Goal: Transaction & Acquisition: Purchase product/service

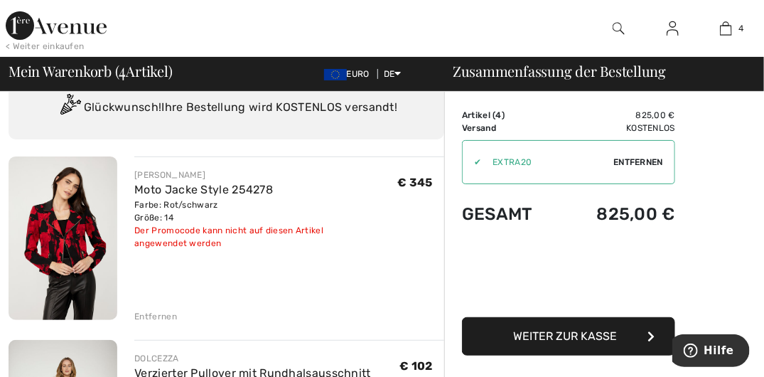
scroll to position [71, 0]
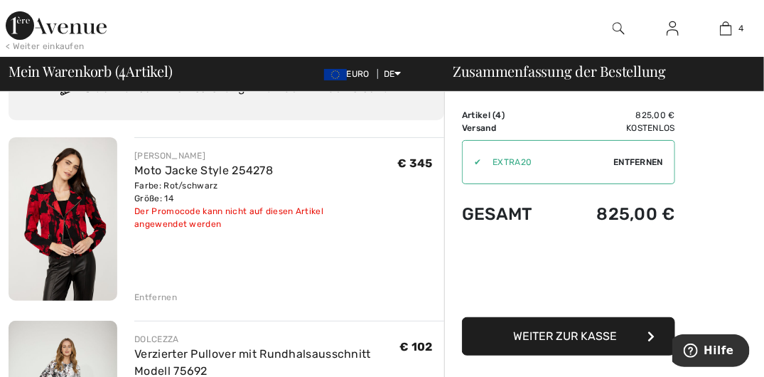
click at [567, 336] on span "Weiter zur Kasse" at bounding box center [565, 336] width 104 height 14
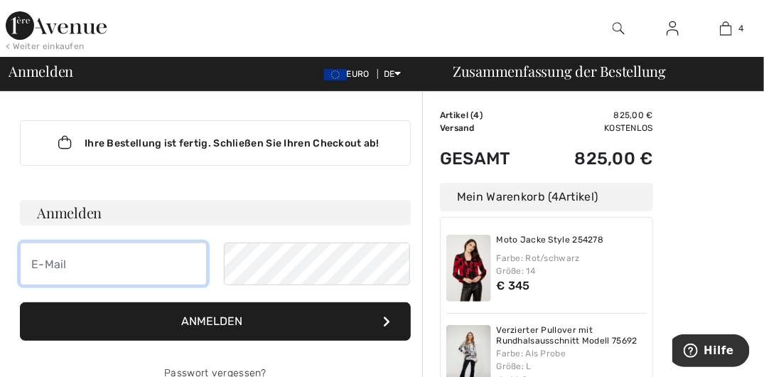
type input "anneliseneid@gmail.com"
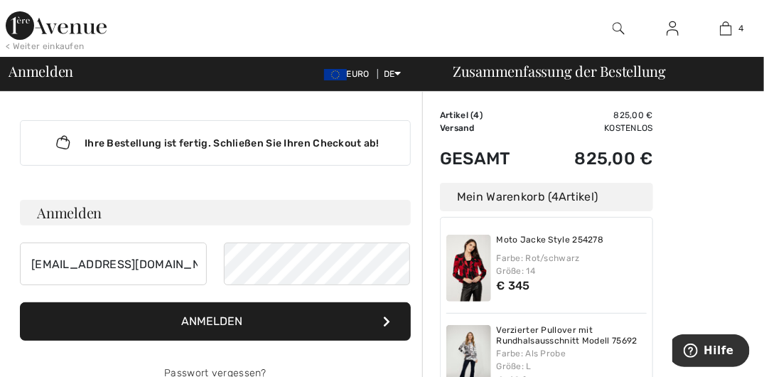
click at [212, 314] on font "Anmelden" at bounding box center [211, 321] width 61 height 14
click at [385, 316] on icon at bounding box center [386, 321] width 7 height 11
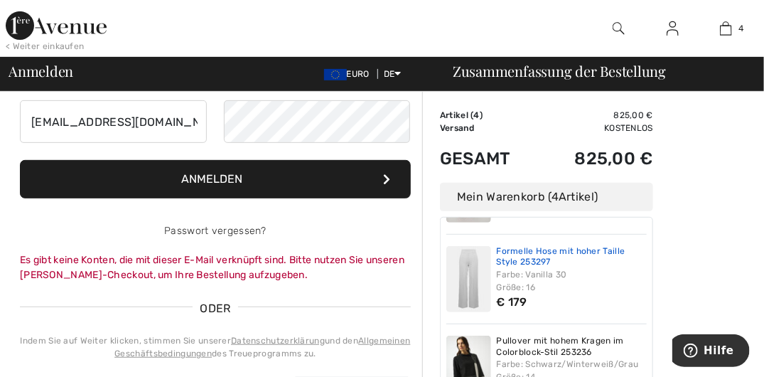
scroll to position [186, 0]
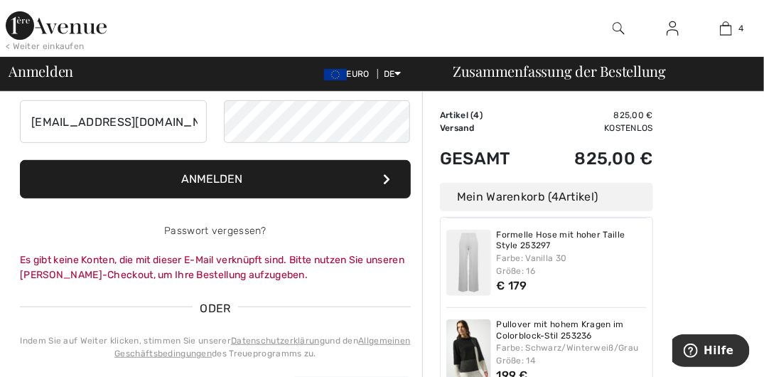
click at [385, 173] on icon at bounding box center [386, 178] width 7 height 11
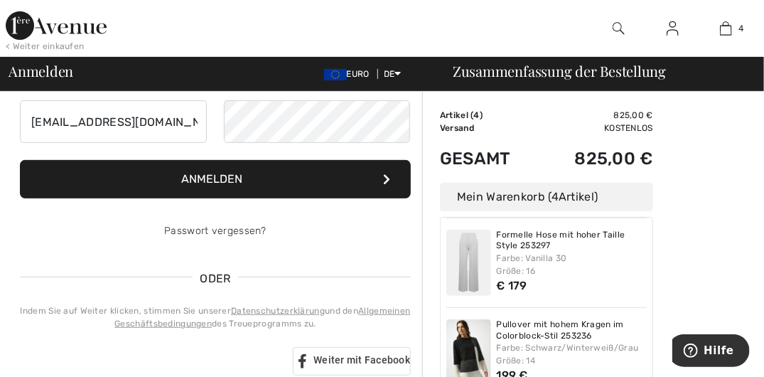
click at [210, 278] on span "ODER" at bounding box center [215, 278] width 45 height 17
click at [387, 176] on icon at bounding box center [386, 178] width 7 height 11
click at [703, 348] on span "Hilfe" at bounding box center [693, 350] width 20 height 14
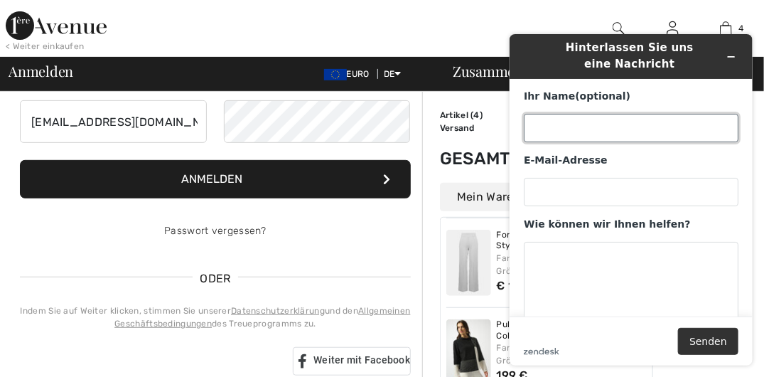
click at [549, 125] on input "Ihr Name (optional)" at bounding box center [630, 127] width 215 height 28
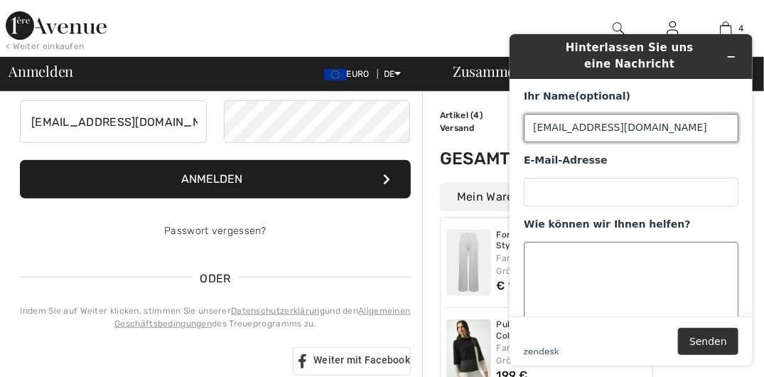
type input "[EMAIL_ADDRESS][DOMAIN_NAME]"
click at [545, 259] on textarea "Wie können wir Ihnen helfen?" at bounding box center [630, 281] width 215 height 80
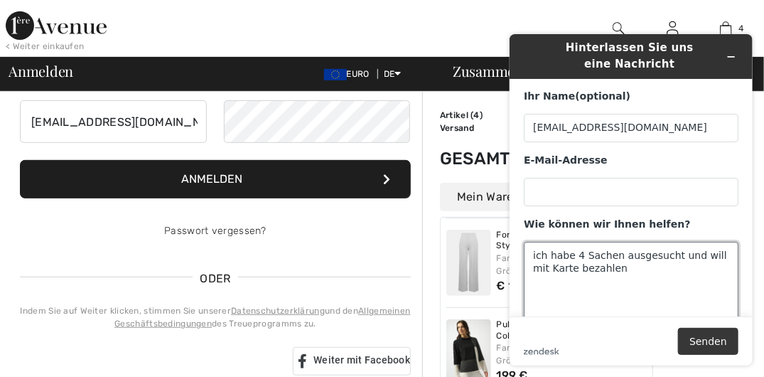
type textarea "ich habe 4 Sachen ausgesucht und will mit Karte bezahlen"
click at [705, 343] on button "Senden" at bounding box center [707, 340] width 60 height 27
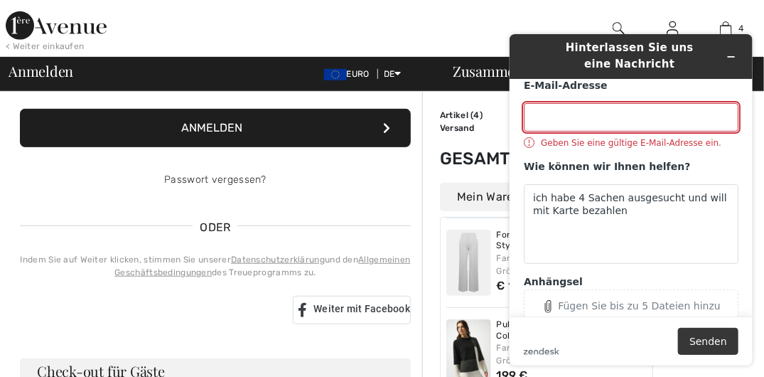
scroll to position [213, 0]
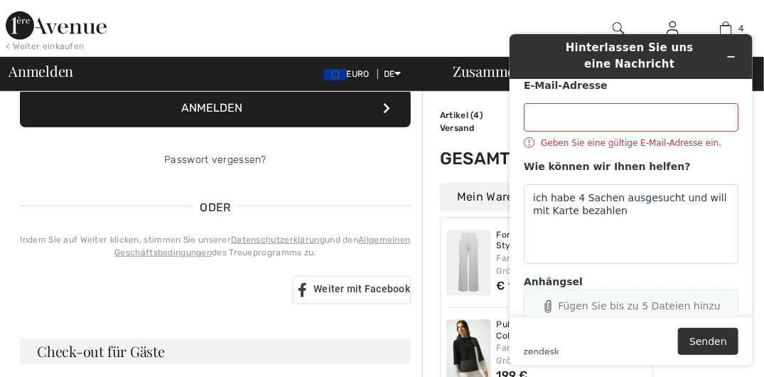
click at [550, 306] on icon "Anhängsel" at bounding box center [547, 305] width 6 height 12
click at [708, 339] on button "Senden" at bounding box center [707, 340] width 60 height 27
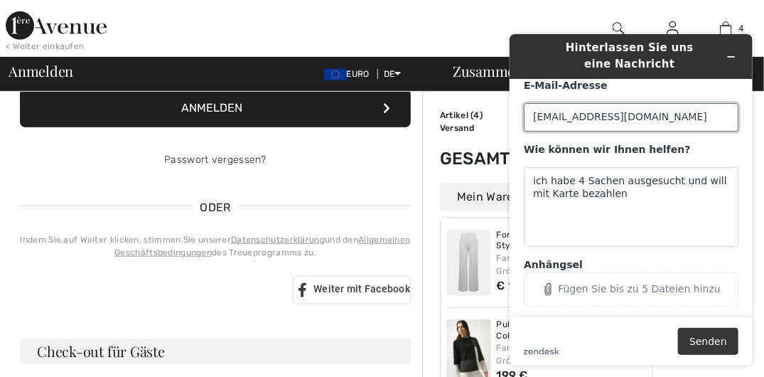
type input "[EMAIL_ADDRESS][DOMAIN_NAME]"
click at [712, 335] on button "Senden" at bounding box center [707, 340] width 60 height 27
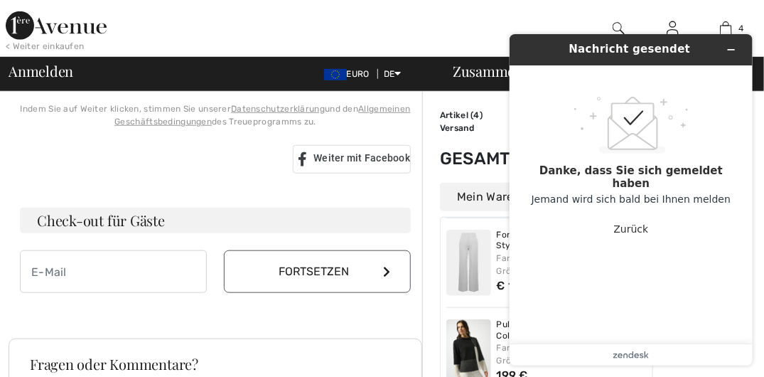
scroll to position [355, 0]
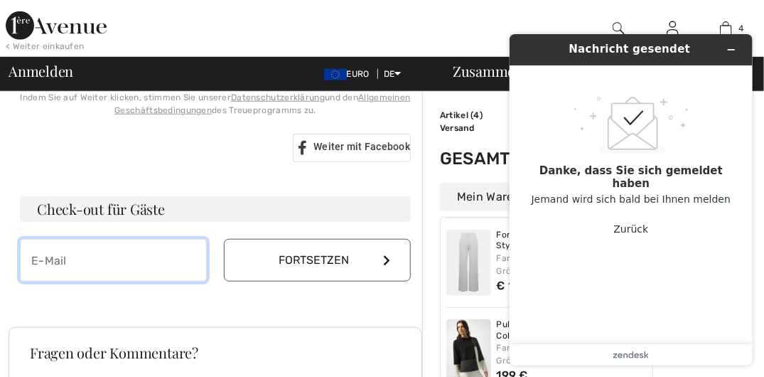
click at [69, 257] on input "email" at bounding box center [113, 260] width 187 height 43
type input "[EMAIL_ADDRESS][DOMAIN_NAME]"
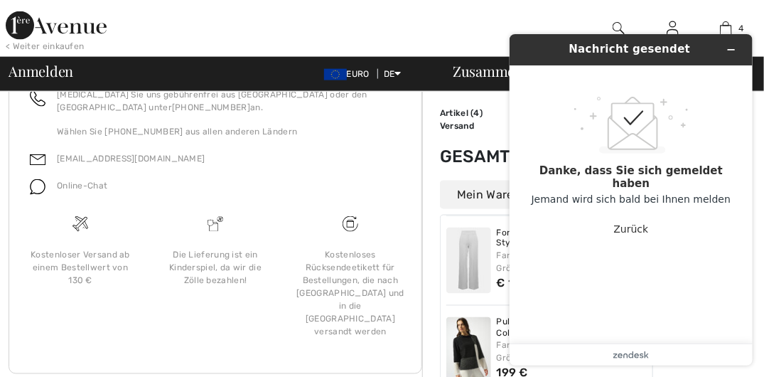
scroll to position [654, 0]
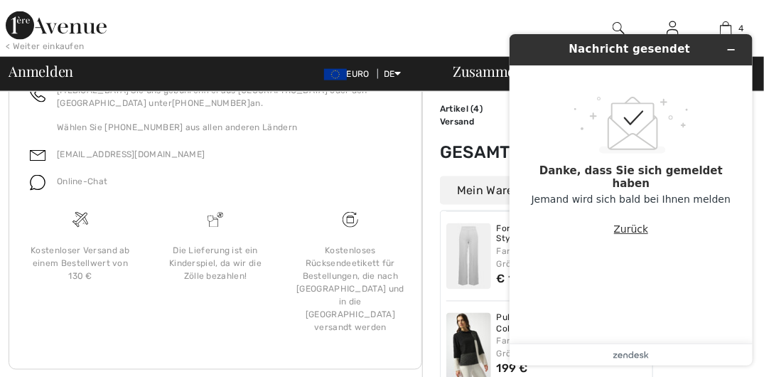
click at [622, 223] on button "Zurück" at bounding box center [630, 228] width 35 height 27
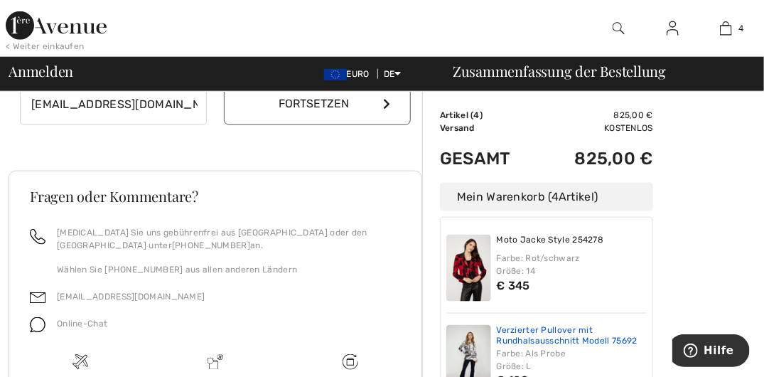
scroll to position [370, 0]
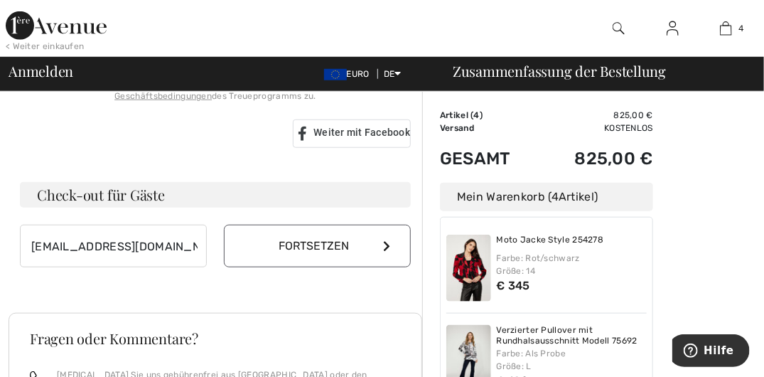
click at [383, 242] on icon at bounding box center [386, 245] width 7 height 11
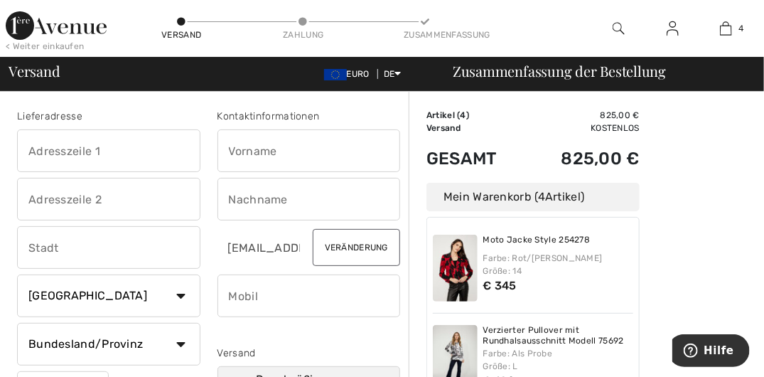
click at [65, 151] on input "text" at bounding box center [108, 150] width 183 height 43
type input "Anneliesensteg 3"
type input "Ketzin/Havel"
select select "DE"
type input "14669"
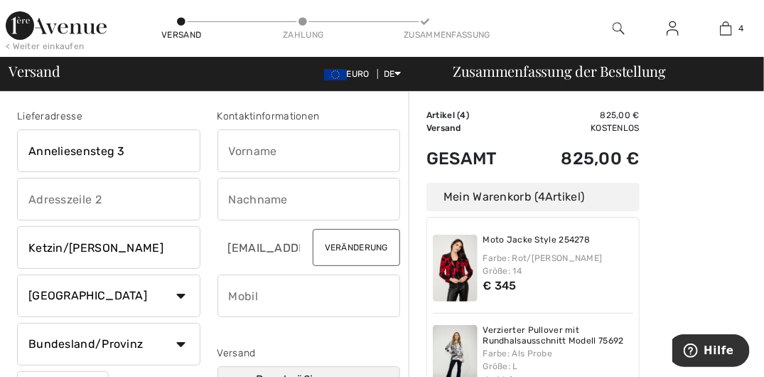
type input "Anneliese"
type input "Neidhardt"
type input "01723830912"
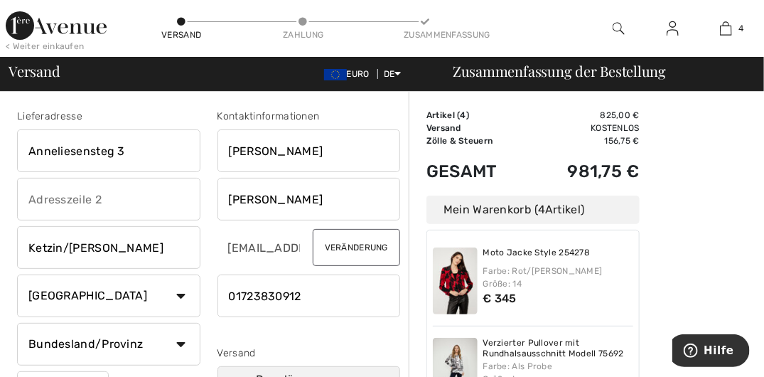
click at [90, 198] on input "text" at bounding box center [108, 199] width 183 height 43
drag, startPoint x: 99, startPoint y: 199, endPoint x: 86, endPoint y: 199, distance: 12.8
click at [86, 199] on input "text" at bounding box center [108, 199] width 183 height 43
drag, startPoint x: 120, startPoint y: 200, endPoint x: 51, endPoint y: 197, distance: 69.0
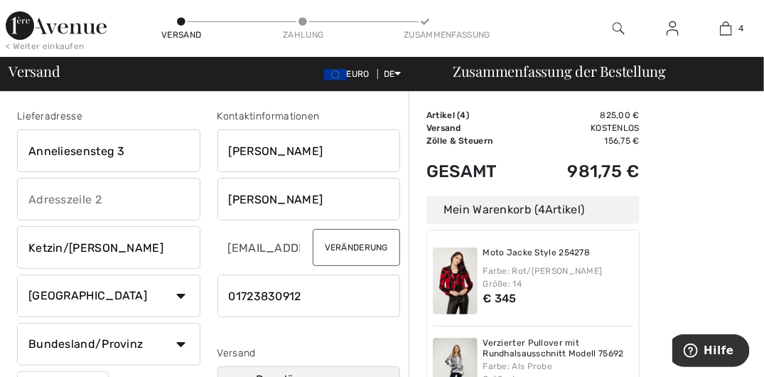
click at [52, 198] on input "text" at bounding box center [108, 199] width 183 height 43
click at [27, 197] on input "text" at bounding box center [108, 199] width 183 height 43
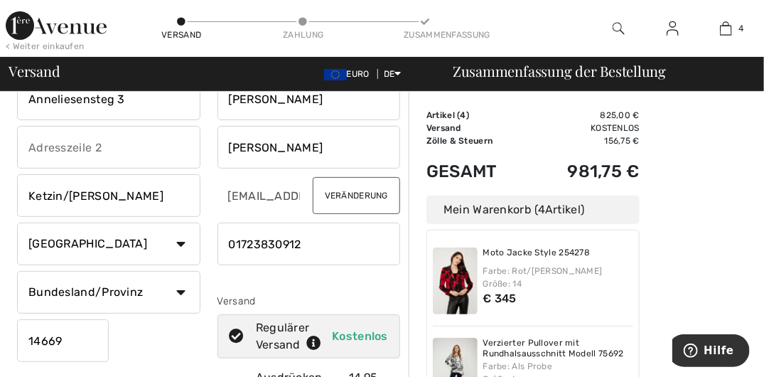
scroll to position [71, 0]
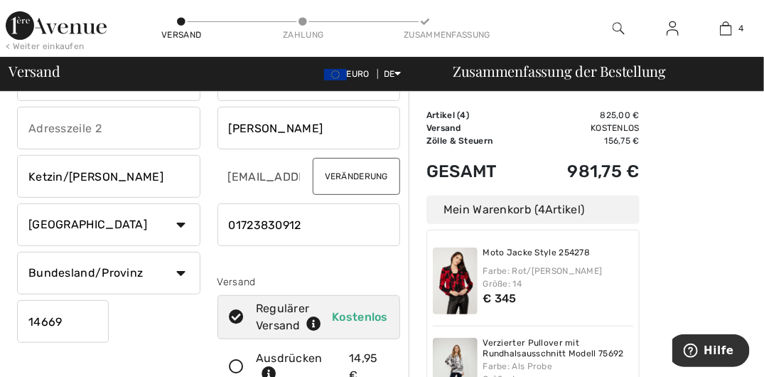
click at [181, 272] on select "Bundesland/Provinz Baden-Württemberg Bayern München Berlin Brandenburg Bremen H…" at bounding box center [108, 273] width 183 height 43
select select "BRG"
click at [17, 252] on select "Bundesland/Provinz Baden-Württemberg Bayern München Berlin Brandenburg Bremen H…" at bounding box center [108, 273] width 183 height 43
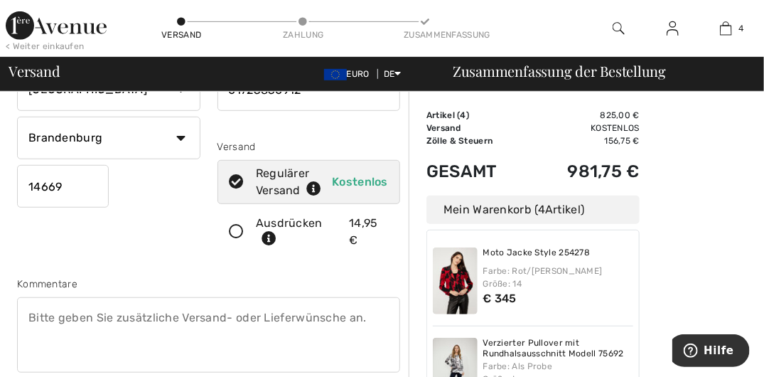
scroll to position [213, 0]
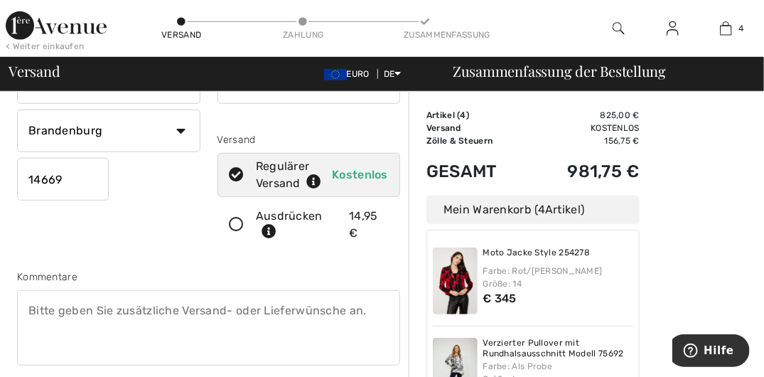
click at [368, 173] on span "Kostenlos" at bounding box center [360, 175] width 56 height 14
radio input "true"
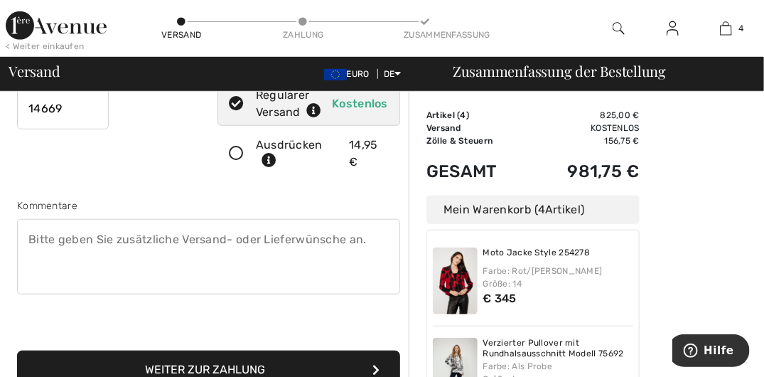
click at [39, 273] on textarea at bounding box center [208, 256] width 383 height 75
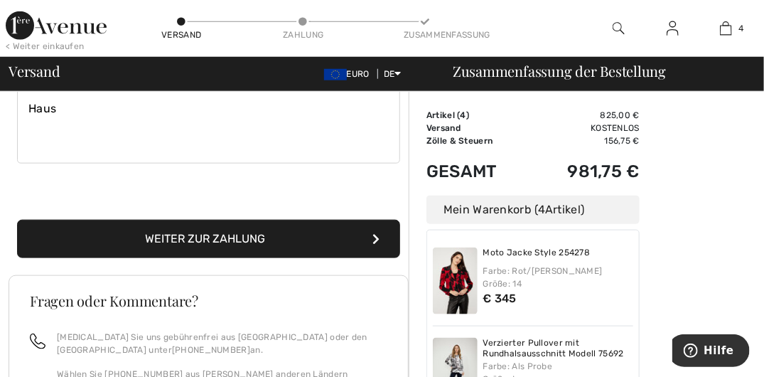
scroll to position [426, 0]
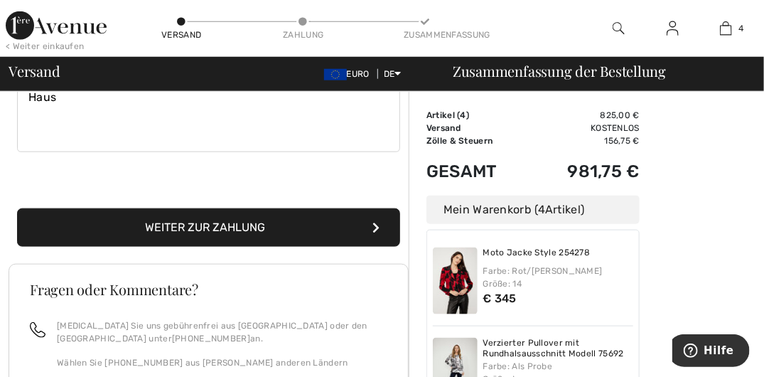
type textarea "Haus"
click at [374, 232] on icon "submit" at bounding box center [375, 227] width 7 height 11
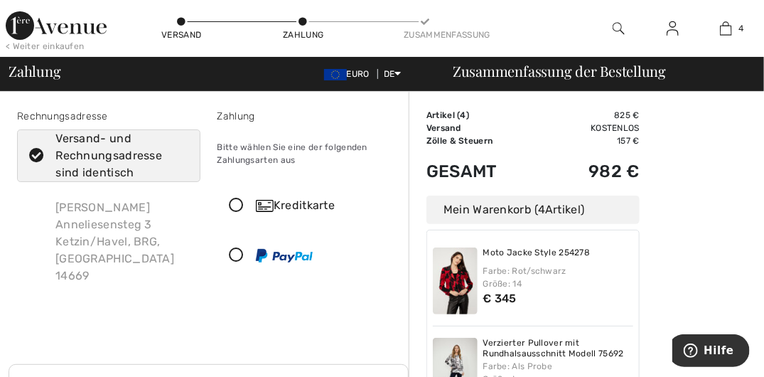
click at [237, 198] on icon at bounding box center [237, 205] width 38 height 15
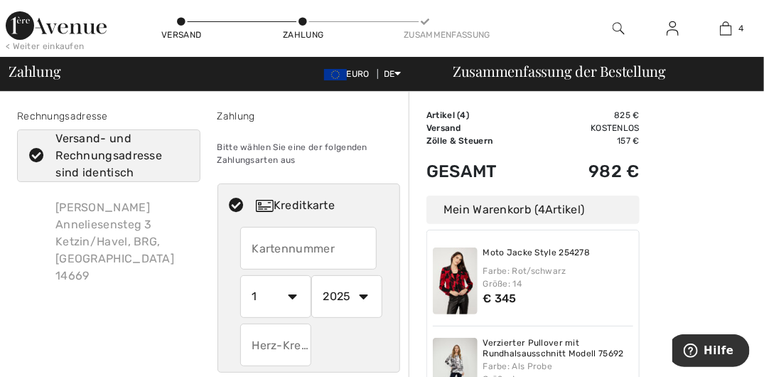
click at [257, 248] on input "text" at bounding box center [308, 248] width 136 height 43
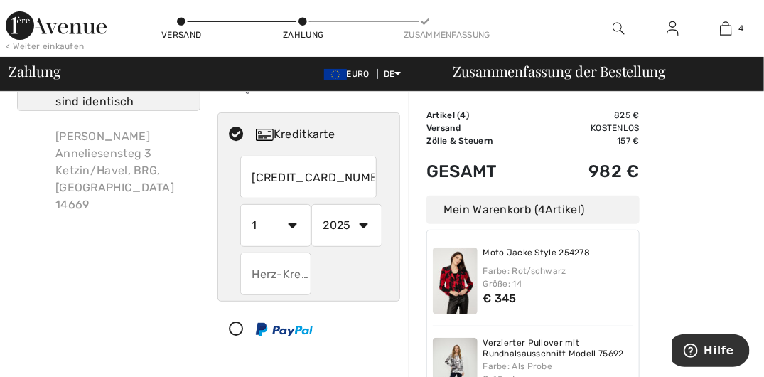
type input "5310000301849406"
click at [291, 226] on select "1 2 3 4 5 6 7 8 9 10 11 12" at bounding box center [275, 225] width 71 height 43
select select "5"
click at [240, 204] on select "1 2 3 4 5 6 7 8 9 10 11 12" at bounding box center [275, 225] width 71 height 43
click at [364, 223] on select "2025 2026 2027 2028 2029 2030 2031 2032 2033 2034 2035" at bounding box center [346, 225] width 71 height 43
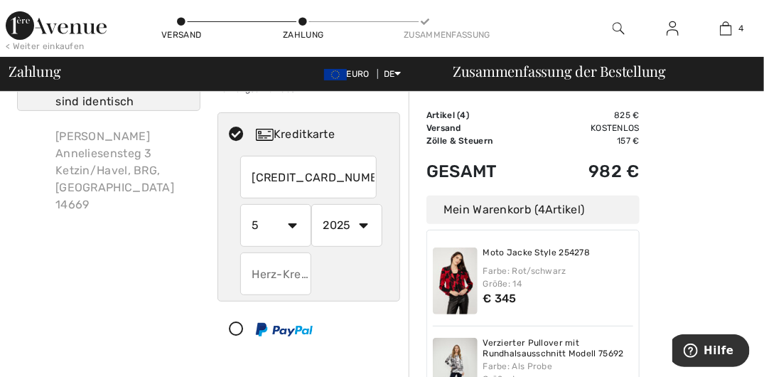
select select "2026"
click at [311, 204] on select "2025 2026 2027 2028 2029 2030 2031 2032 2033 2034 2035" at bounding box center [346, 225] width 71 height 43
click at [292, 276] on input "text" at bounding box center [275, 273] width 71 height 43
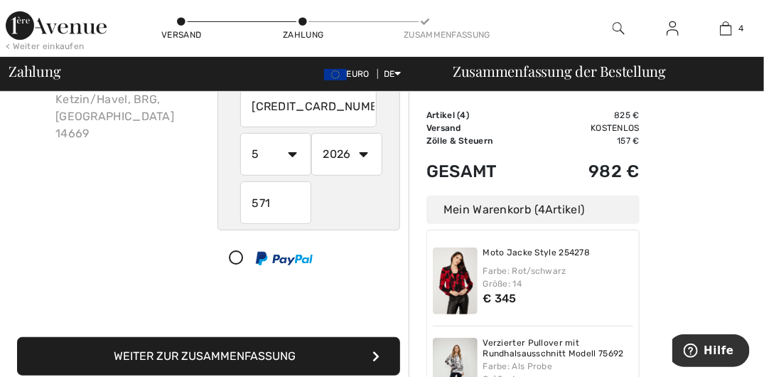
scroll to position [213, 0]
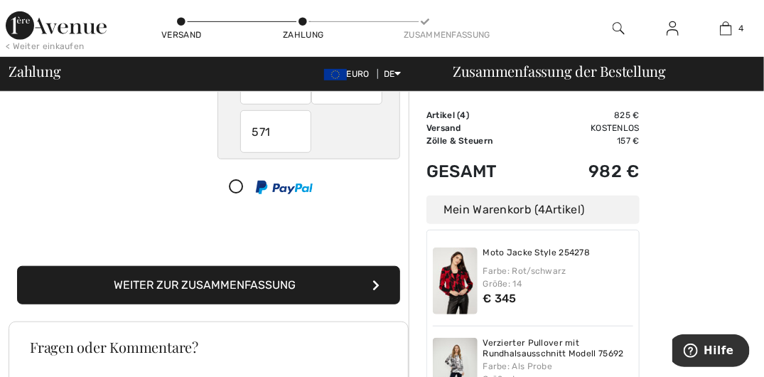
type input "571"
click at [376, 279] on icon "submit" at bounding box center [375, 284] width 7 height 11
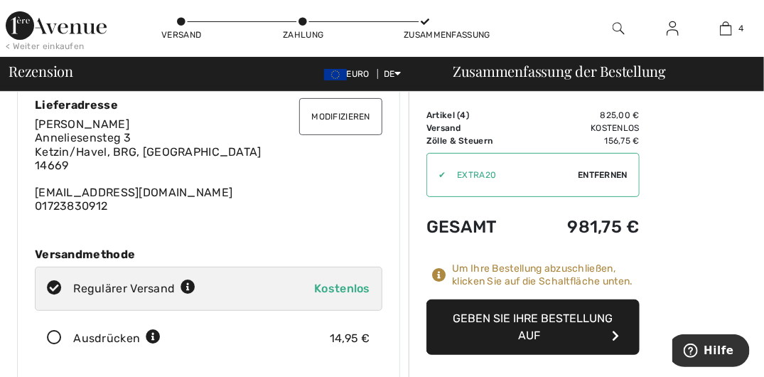
scroll to position [71, 0]
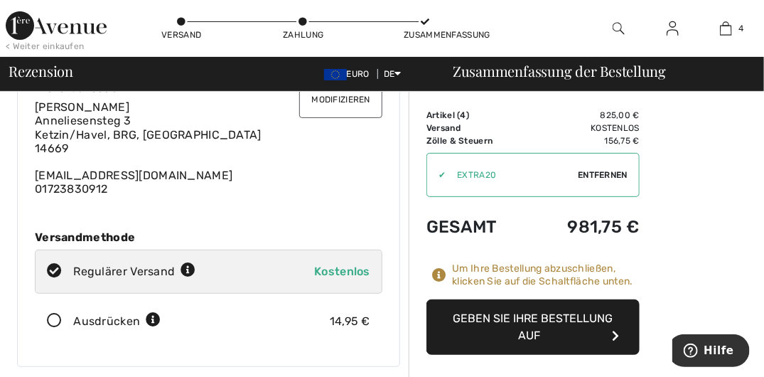
click at [349, 264] on span "Kostenlos" at bounding box center [342, 271] width 56 height 14
click at [65, 266] on icon at bounding box center [55, 271] width 38 height 15
radio input "true"
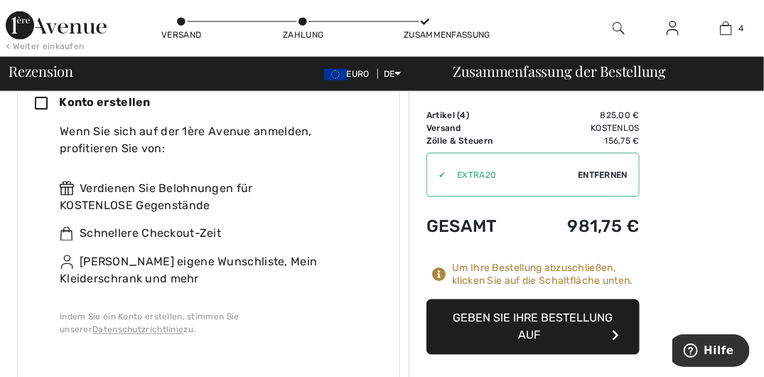
scroll to position [640, 0]
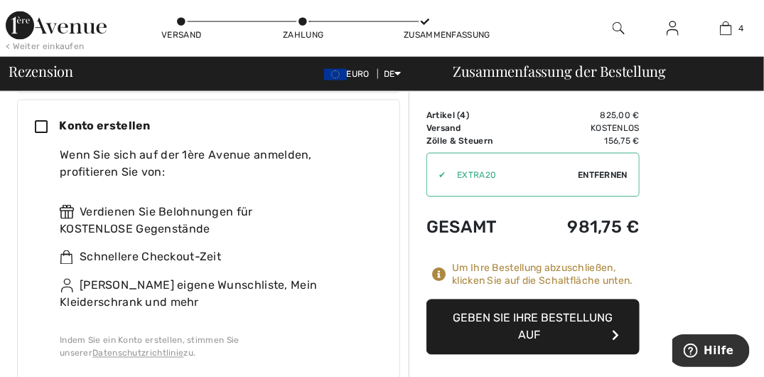
click at [40, 122] on icon at bounding box center [47, 127] width 24 height 15
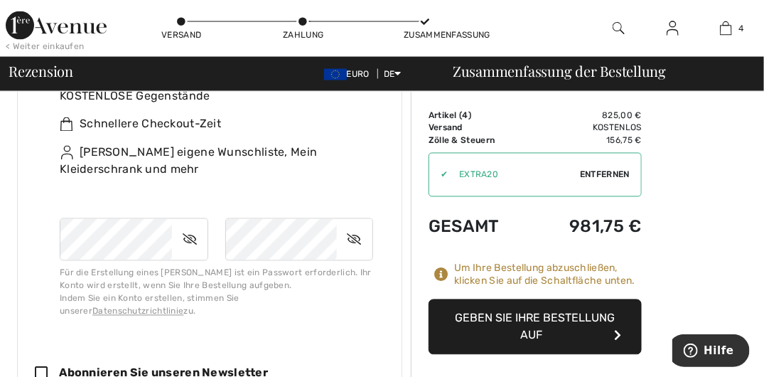
scroll to position [782, 0]
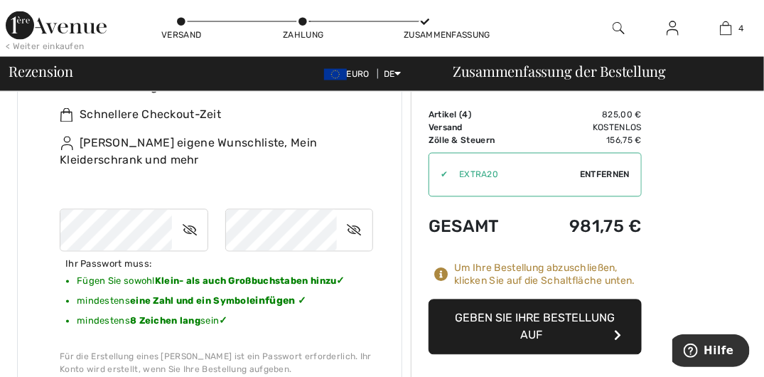
click at [614, 330] on icon "button" at bounding box center [617, 335] width 7 height 11
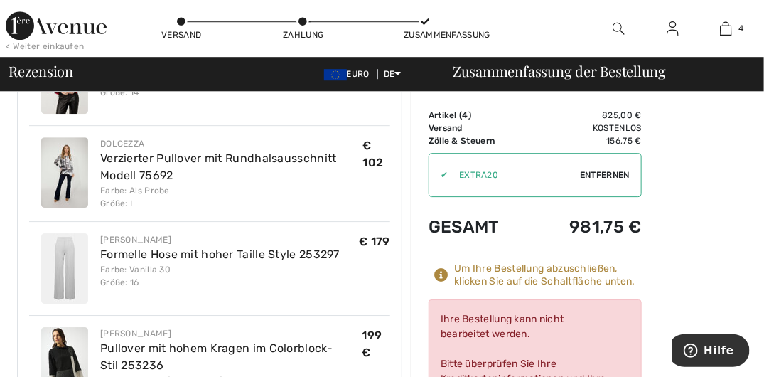
scroll to position [1427, 0]
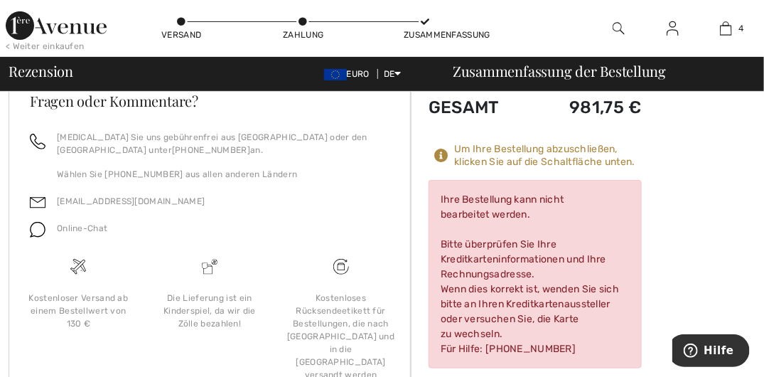
scroll to position [1925, 0]
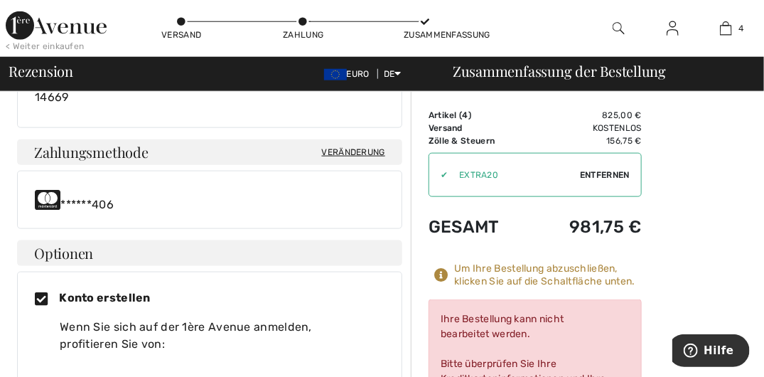
scroll to position [498, 0]
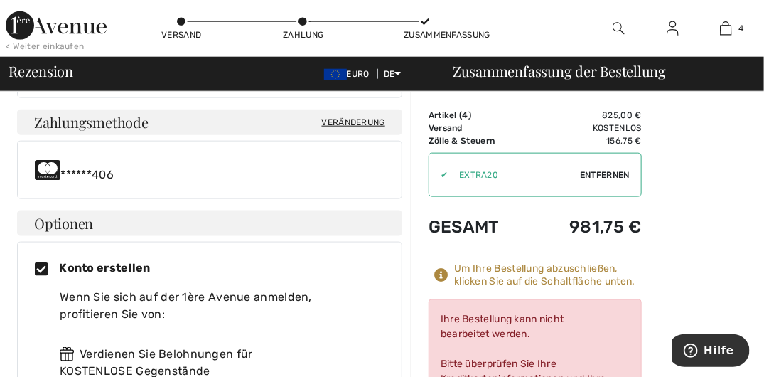
click at [353, 117] on span "Veränderung" at bounding box center [353, 122] width 63 height 13
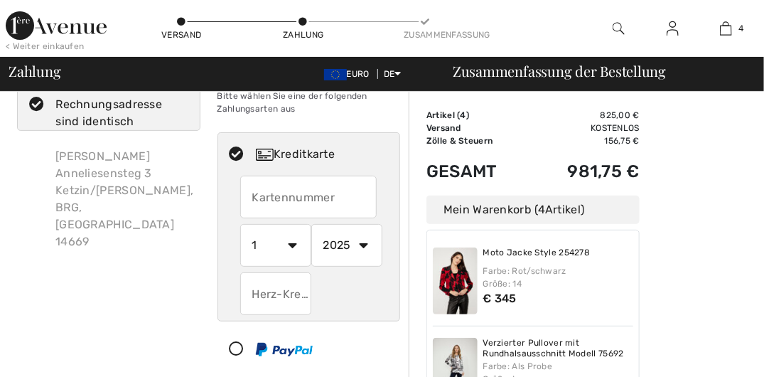
click at [268, 195] on input "text" at bounding box center [308, 197] width 136 height 43
radio input "true"
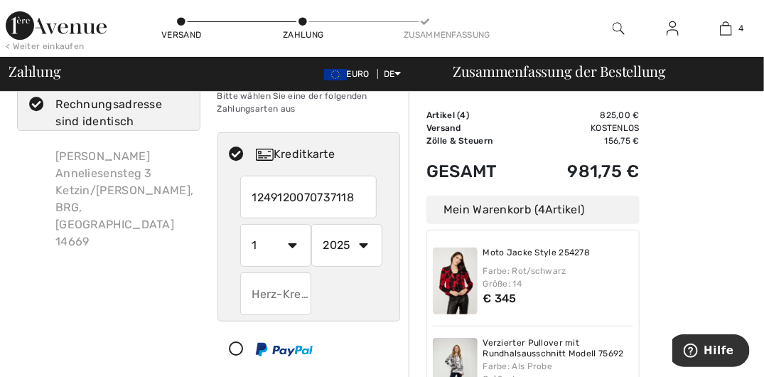
type input "1249120070737118"
click at [237, 248] on div "1249120070737118 1 2 3 4 5 6 7 8 9 10 [DATE] 2026 2027 2028 2029 2030 2031 2032…" at bounding box center [309, 245] width 182 height 139
click at [294, 245] on select "1 2 3 4 5 6 7 8 9 10 11 12" at bounding box center [275, 245] width 71 height 43
radio input "true"
select select "8"
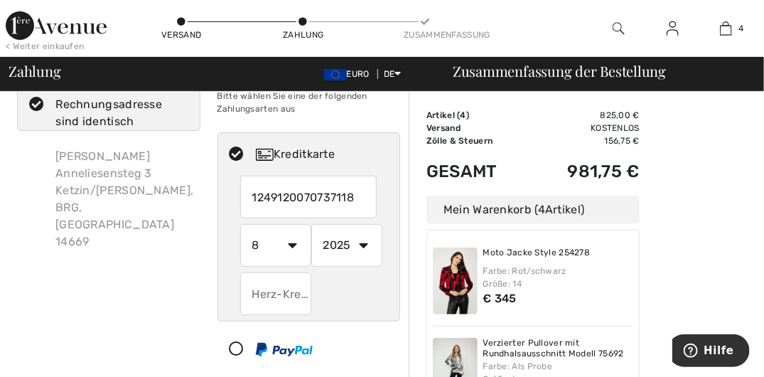
click at [240, 224] on select "1 2 3 4 5 6 7 8 9 10 11 12" at bounding box center [275, 245] width 71 height 43
click at [365, 242] on select "2025 2026 2027 2028 2029 2030 2031 2032 2033 2034 2035" at bounding box center [346, 245] width 71 height 43
radio input "true"
select select "2026"
click at [311, 224] on select "2025 2026 2027 2028 2029 2030 2031 2032 2033 2034 2035" at bounding box center [346, 245] width 71 height 43
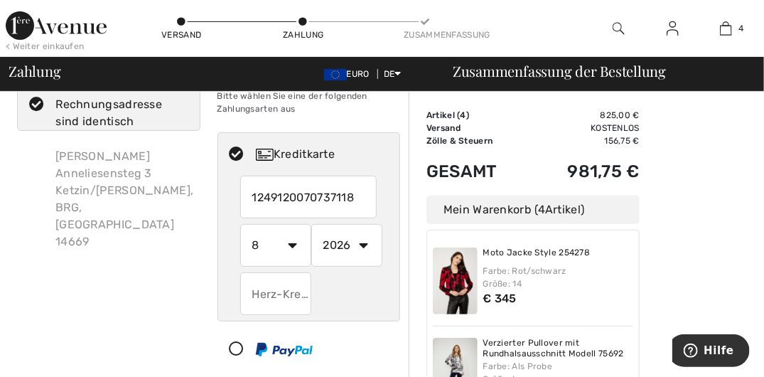
click at [266, 291] on input "text" at bounding box center [275, 293] width 71 height 43
radio input "true"
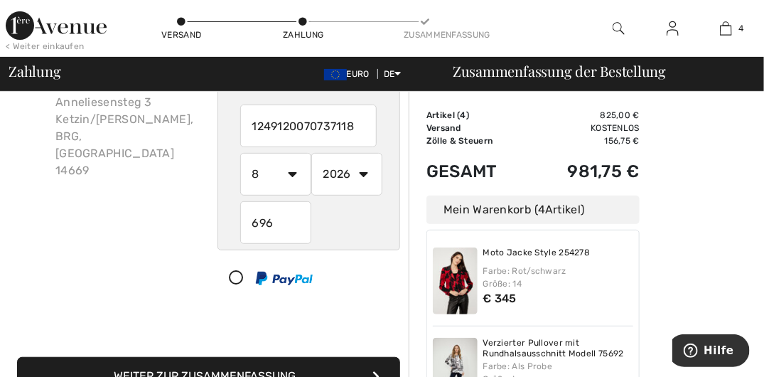
scroll to position [193, 0]
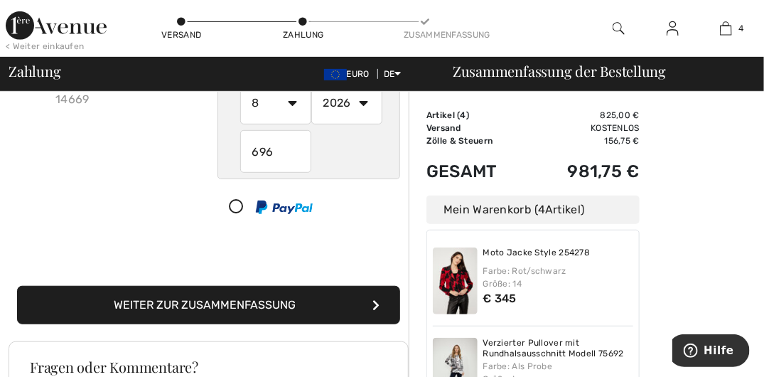
type input "696"
click at [372, 305] on icon "submit" at bounding box center [375, 304] width 7 height 11
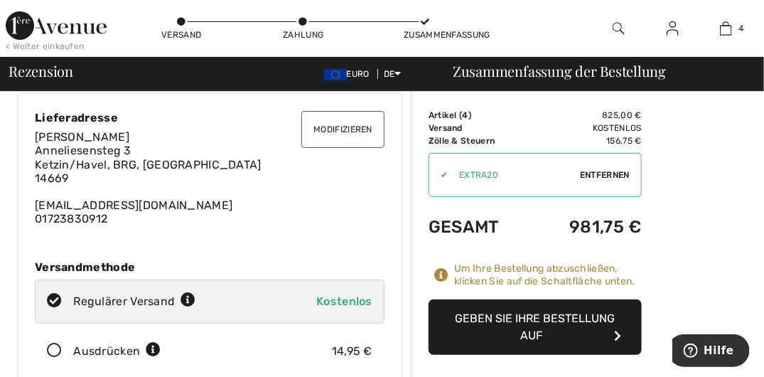
scroll to position [71, 0]
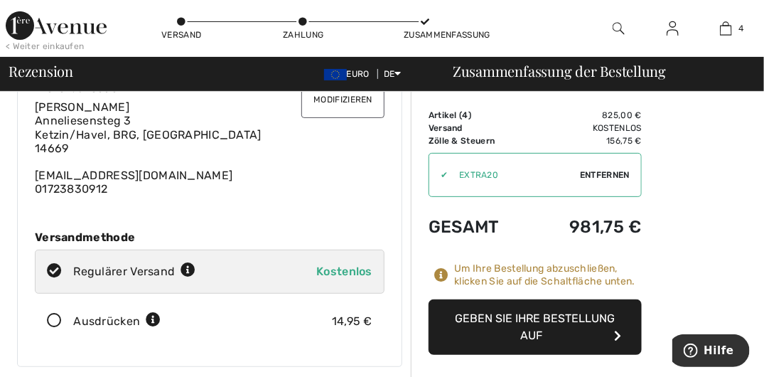
click at [615, 330] on icon "button" at bounding box center [617, 335] width 7 height 11
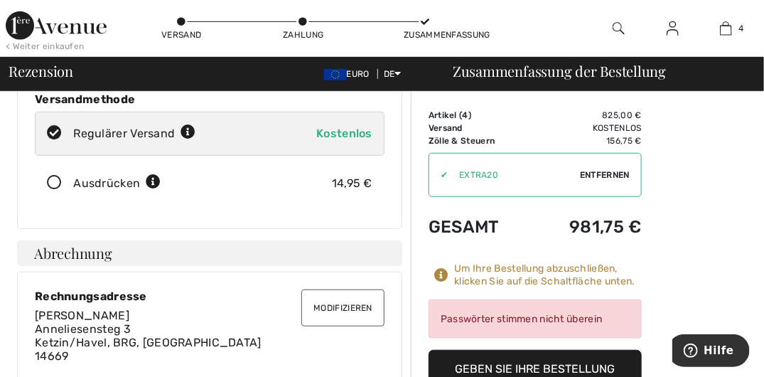
scroll to position [213, 0]
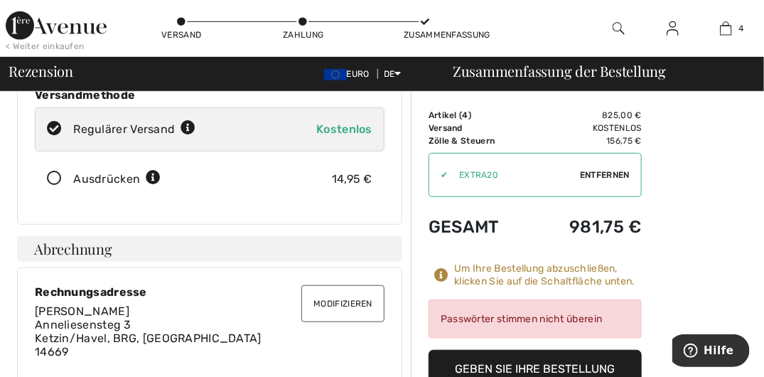
click at [498, 318] on div "Passwörter stimmen nicht überein" at bounding box center [535, 318] width 213 height 39
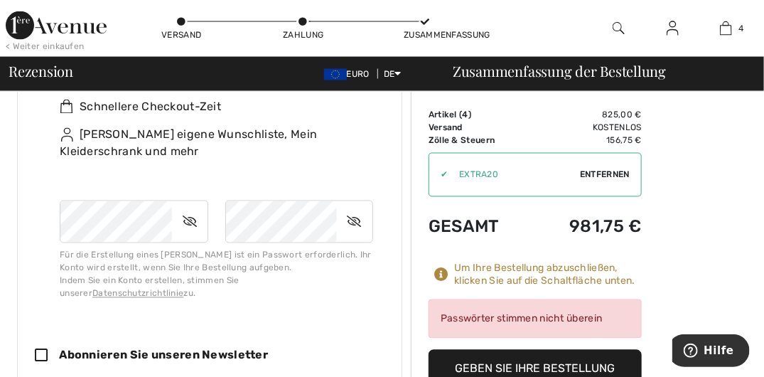
scroll to position [782, 0]
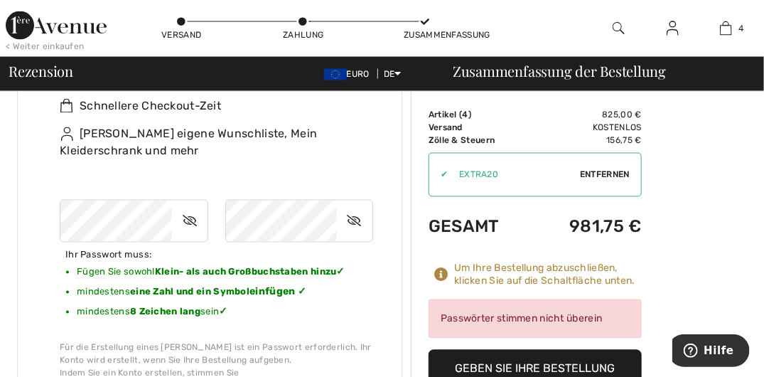
click at [188, 215] on icon at bounding box center [190, 221] width 36 height 33
click at [353, 217] on icon at bounding box center [355, 221] width 36 height 33
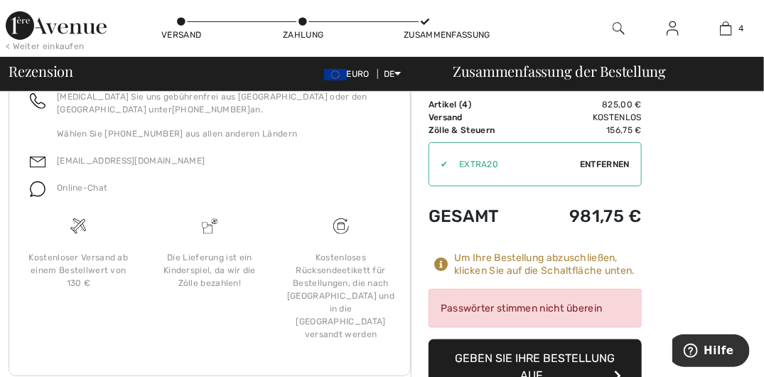
scroll to position [1935, 0]
click at [610, 338] on button "Geben Sie Ihre Bestellung auf" at bounding box center [535, 365] width 213 height 55
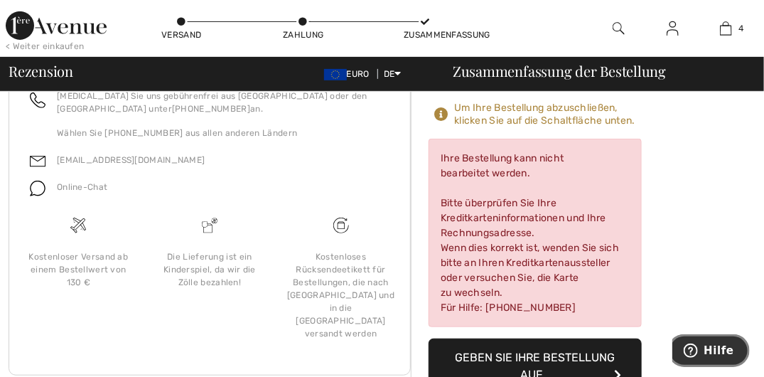
click at [718, 353] on span "Hilfe" at bounding box center [718, 349] width 31 height 13
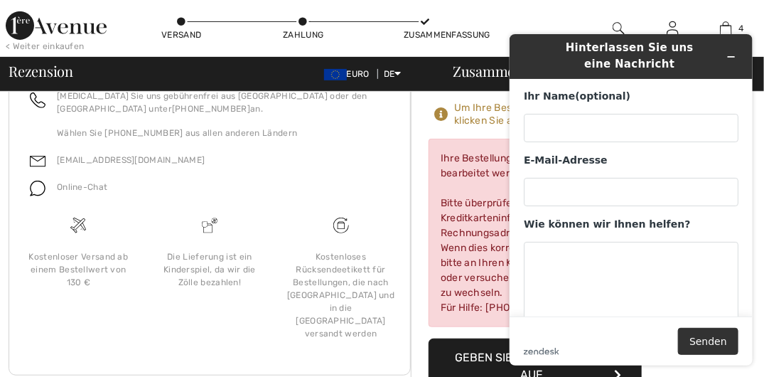
scroll to position [0, 0]
click at [535, 124] on input "Ihr Name (optional)" at bounding box center [630, 127] width 215 height 28
type input "[PERSON_NAME]"
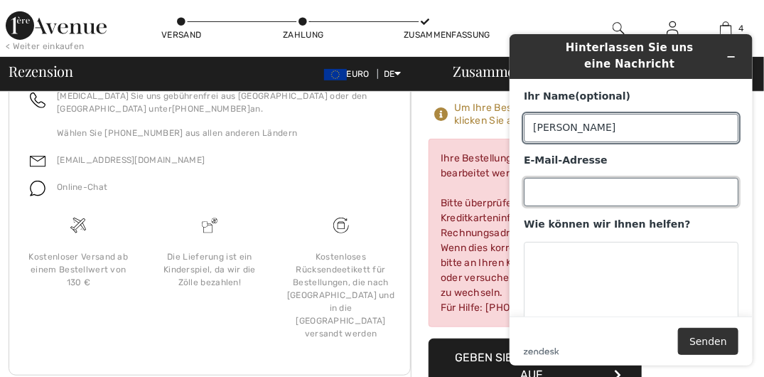
type input "[EMAIL_ADDRESS][DOMAIN_NAME]"
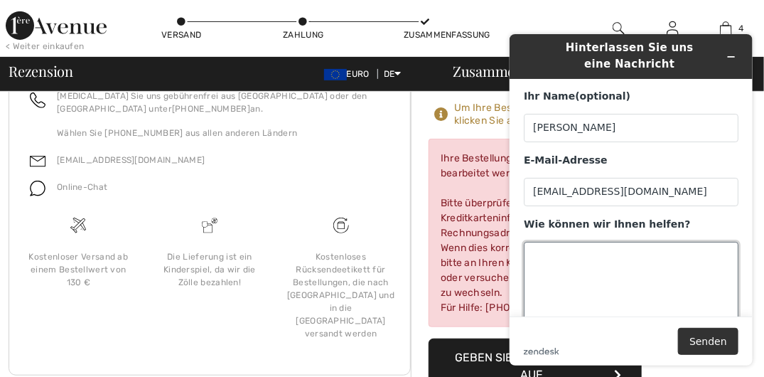
click at [540, 256] on textarea "Wie können wir Ihnen helfen?" at bounding box center [630, 281] width 215 height 80
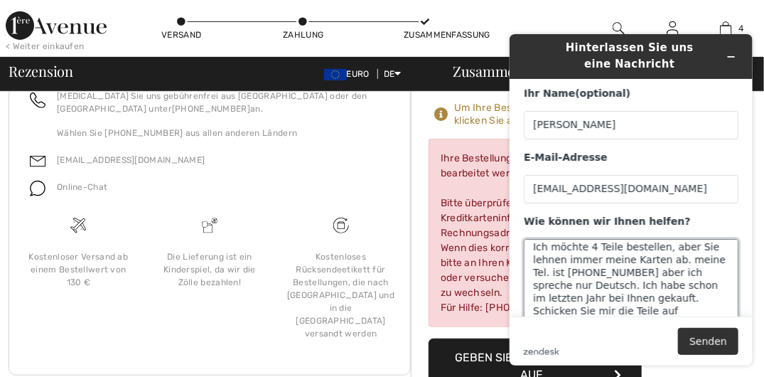
scroll to position [18, 0]
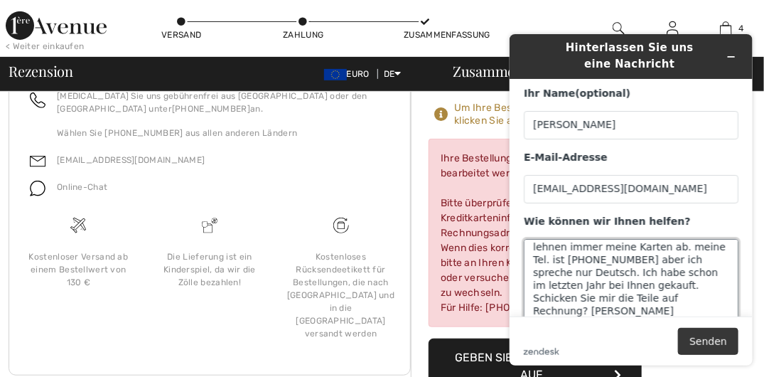
type textarea "Ich möchte 4 Teile bestellen, aber Sie lehnen immer meine Karten ab. meine Tel.…"
click at [721, 342] on button "Senden" at bounding box center [707, 340] width 60 height 27
